Goal: Find specific page/section: Find specific page/section

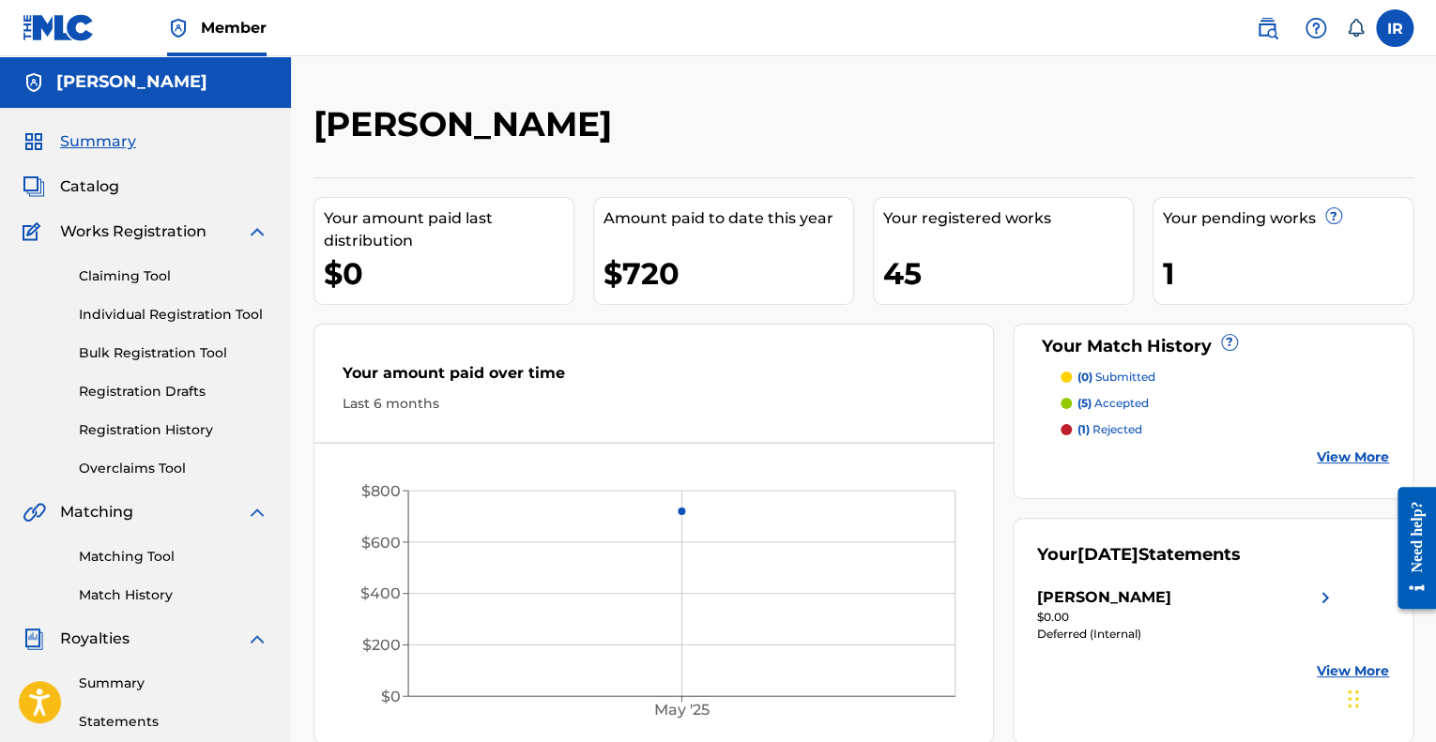
click at [1110, 433] on p "(1) rejected" at bounding box center [1109, 429] width 65 height 17
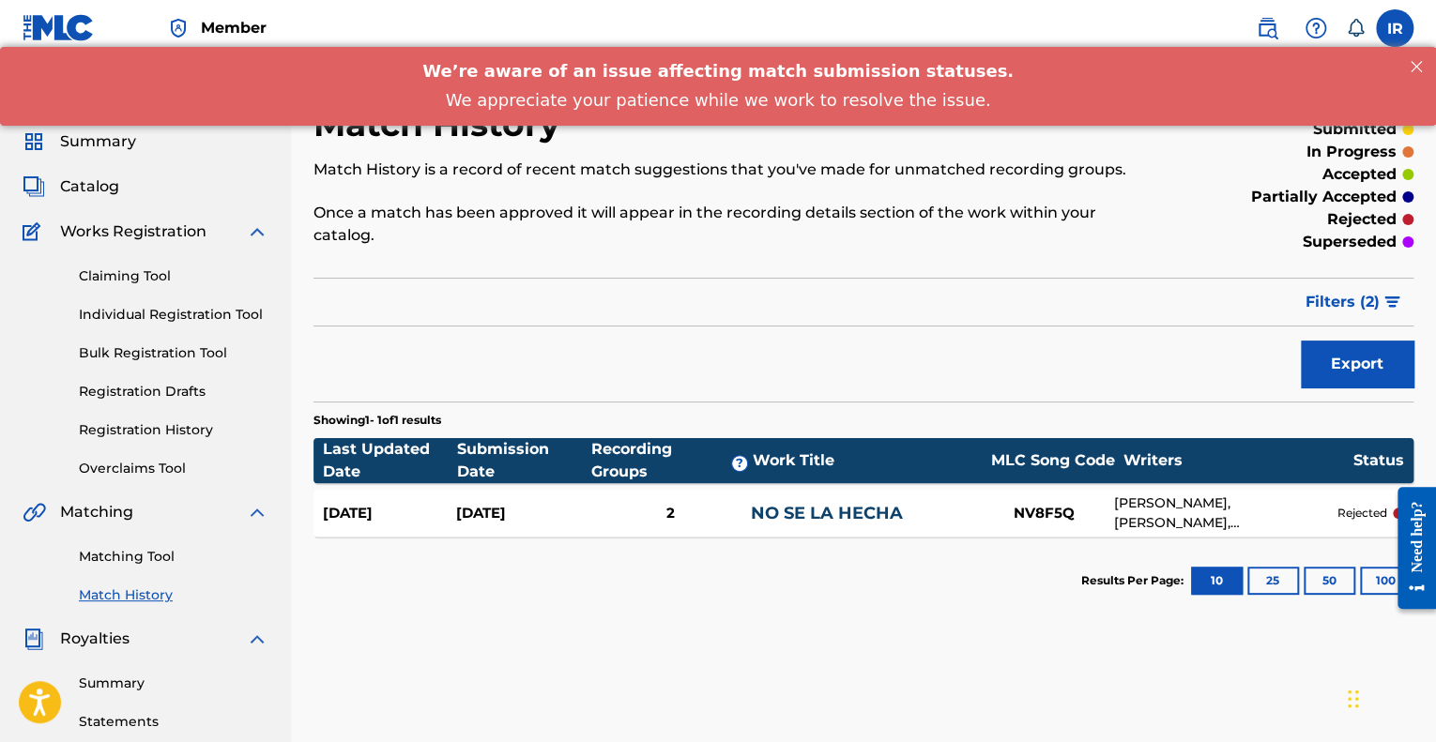
click at [104, 189] on span "Catalog" at bounding box center [89, 186] width 59 height 23
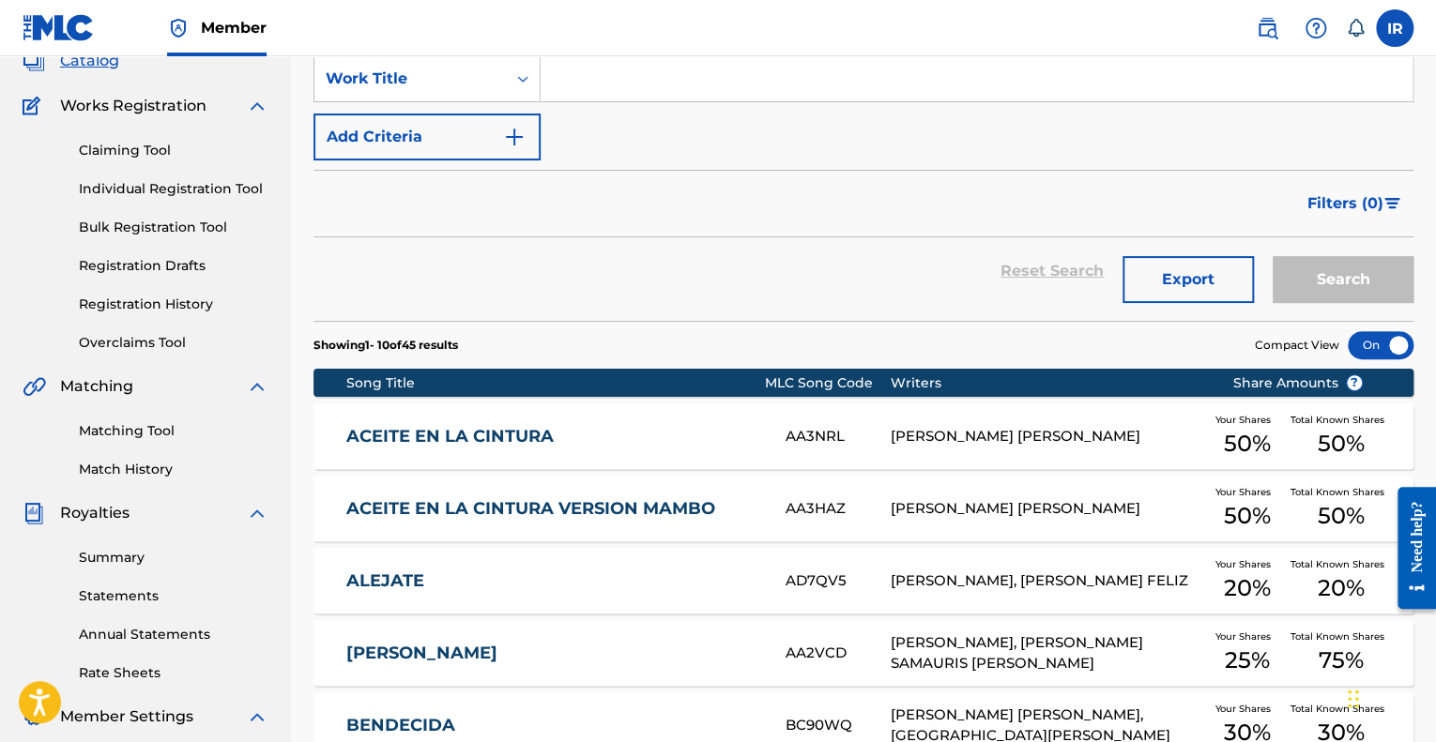
scroll to position [282, 0]
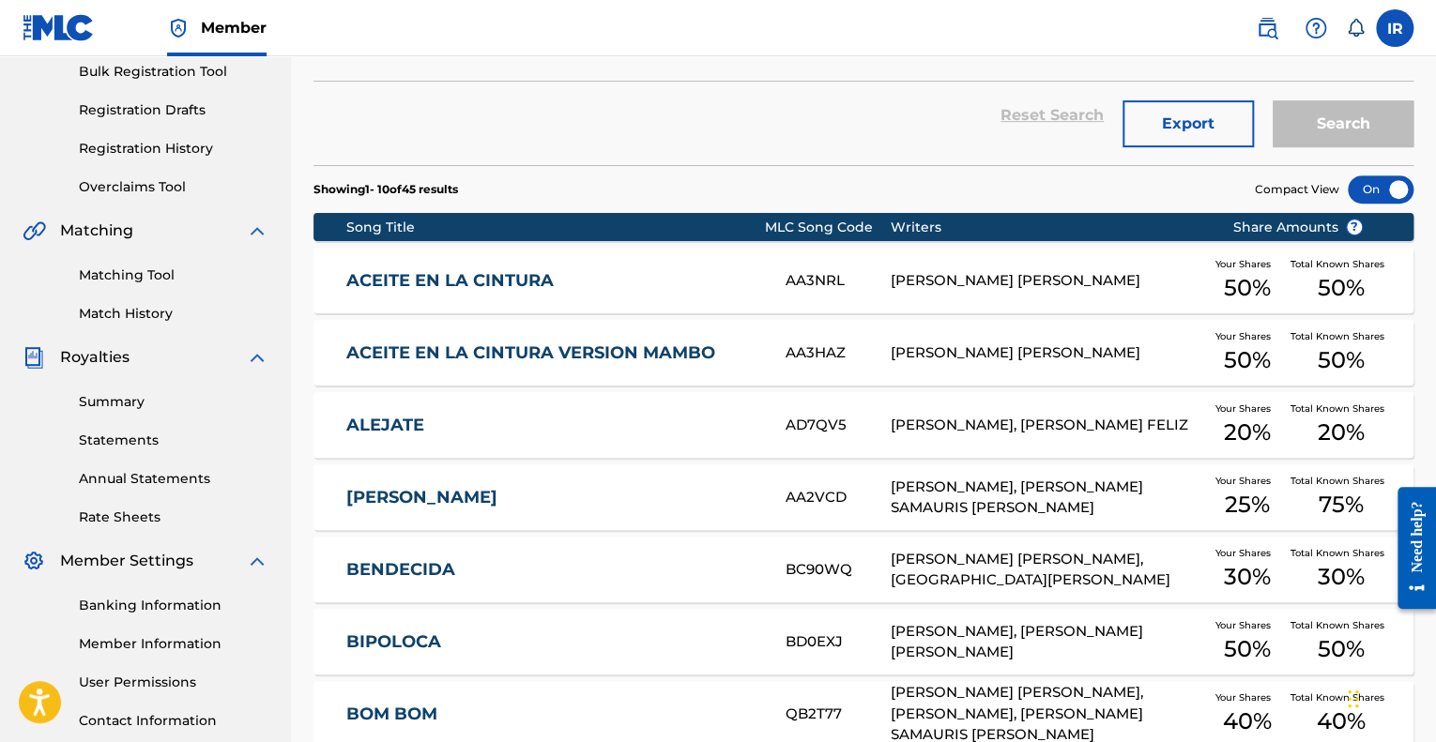
click at [564, 290] on link "ACEITE EN LA CINTURA" at bounding box center [553, 281] width 414 height 22
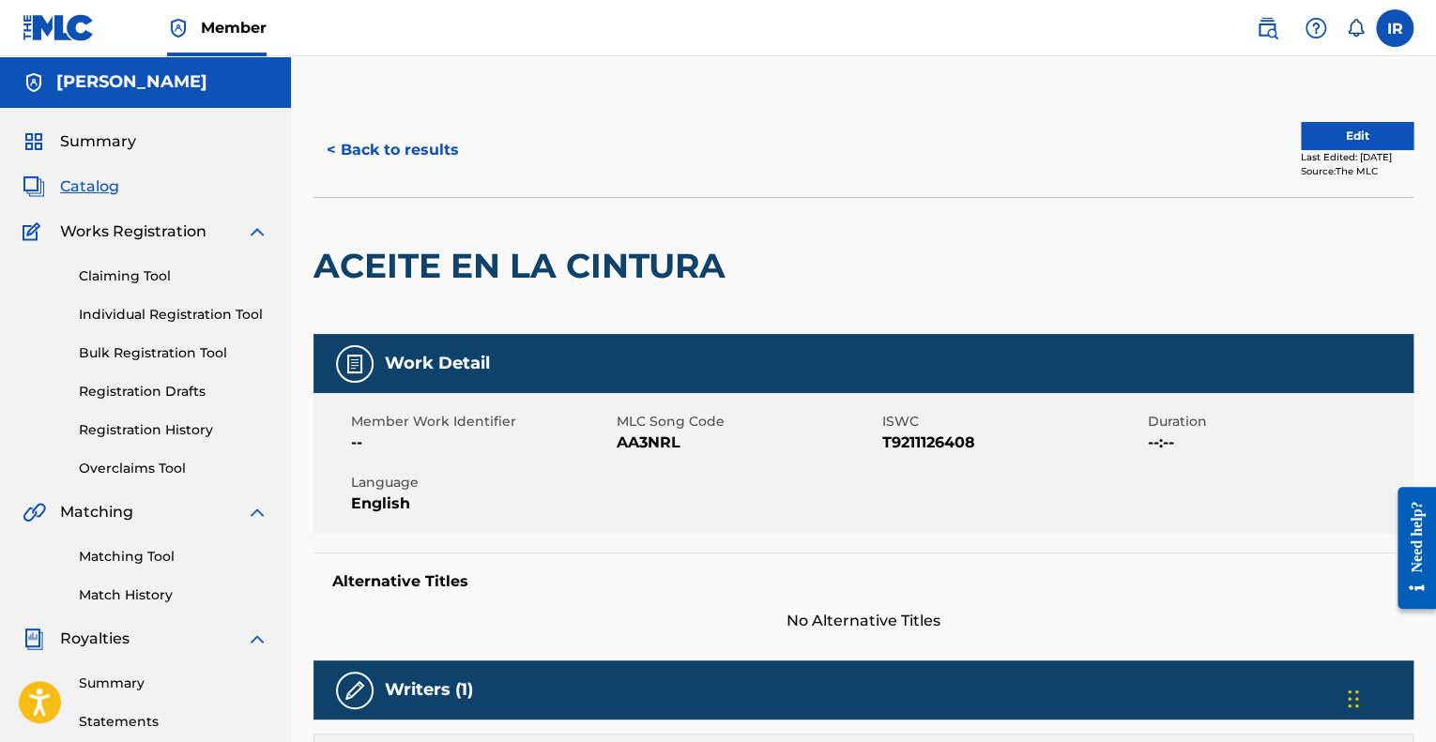
click at [106, 187] on span "Catalog" at bounding box center [89, 186] width 59 height 23
